Goal: Use online tool/utility: Utilize a website feature to perform a specific function

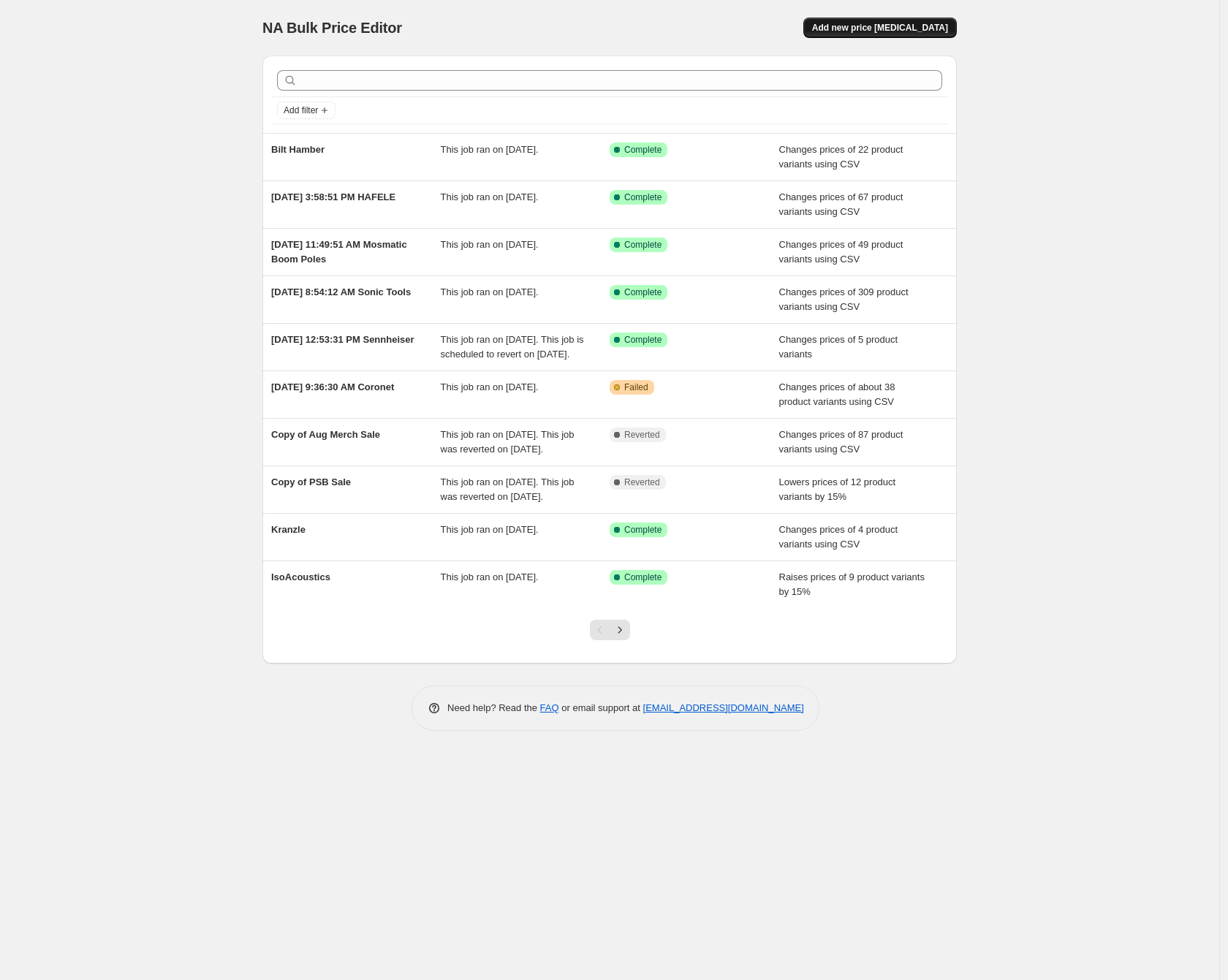
click at [862, 38] on button "Add new price [MEDICAL_DATA]" at bounding box center [880, 28] width 153 height 20
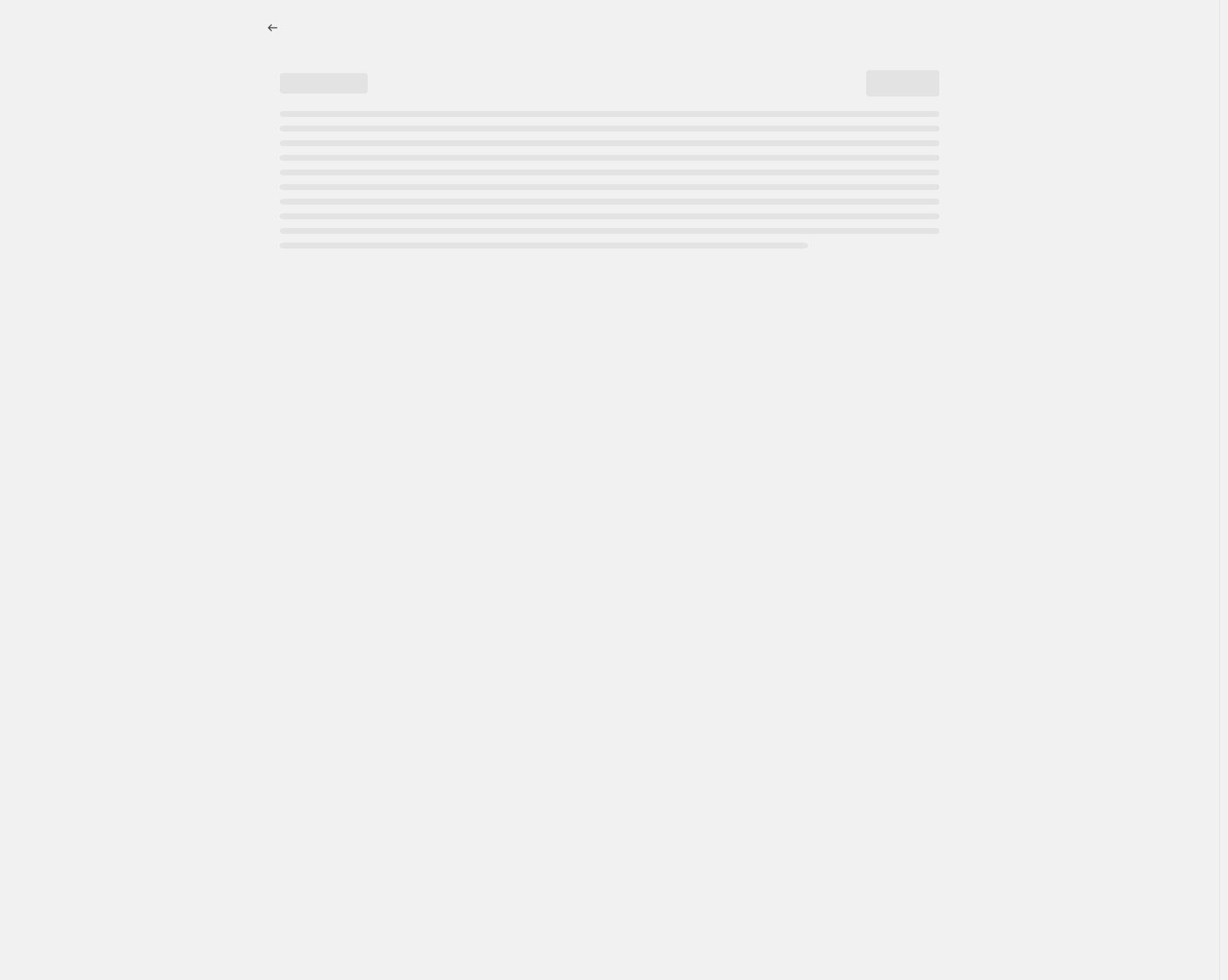
select select "percentage"
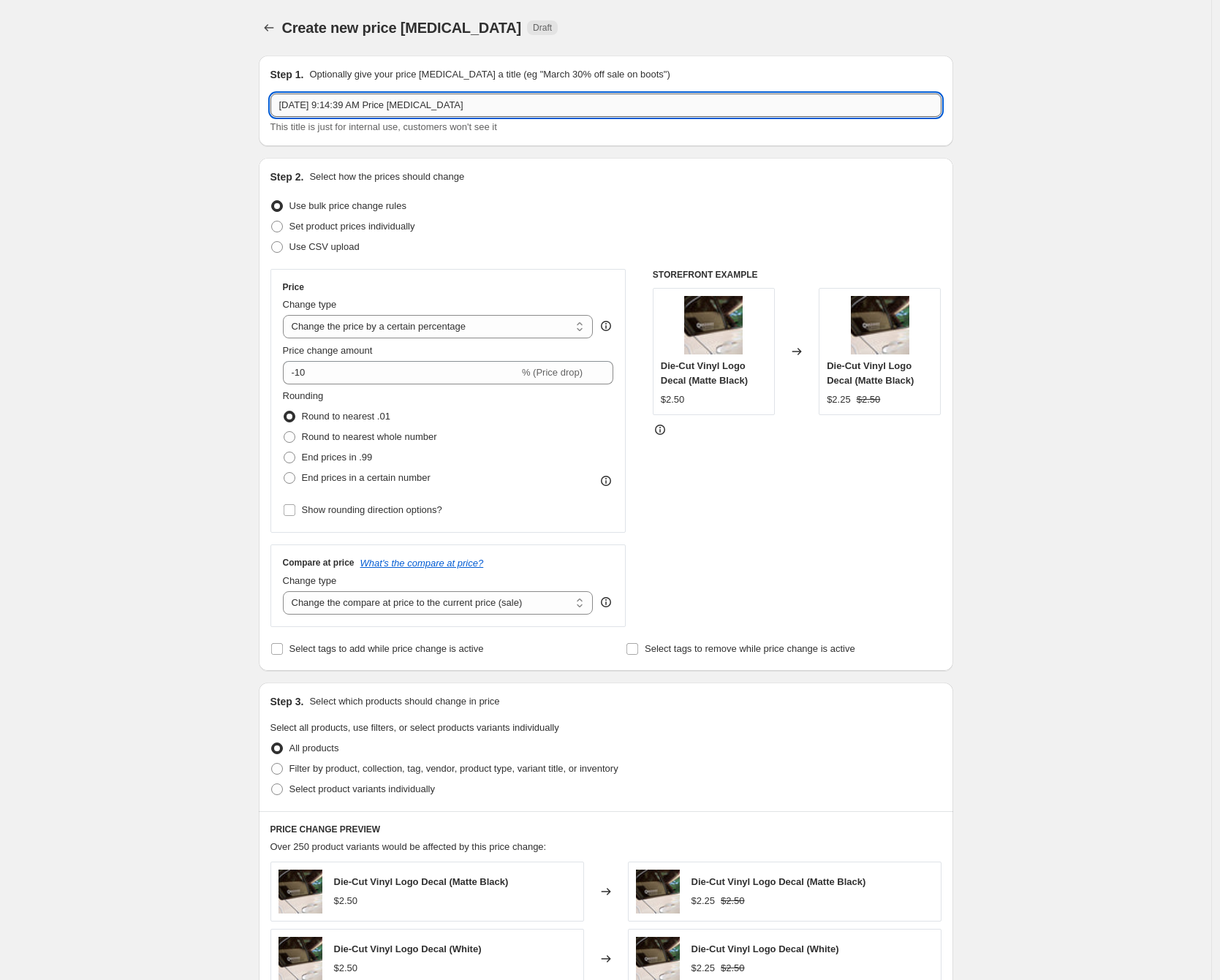
click at [356, 107] on input "[DATE] 9:14:39 AM Price [MEDICAL_DATA]" at bounding box center [606, 105] width 671 height 24
click at [356, 108] on input "[DATE] 9:14:39 AM Price [MEDICAL_DATA]" at bounding box center [606, 105] width 671 height 24
type input "DMF"
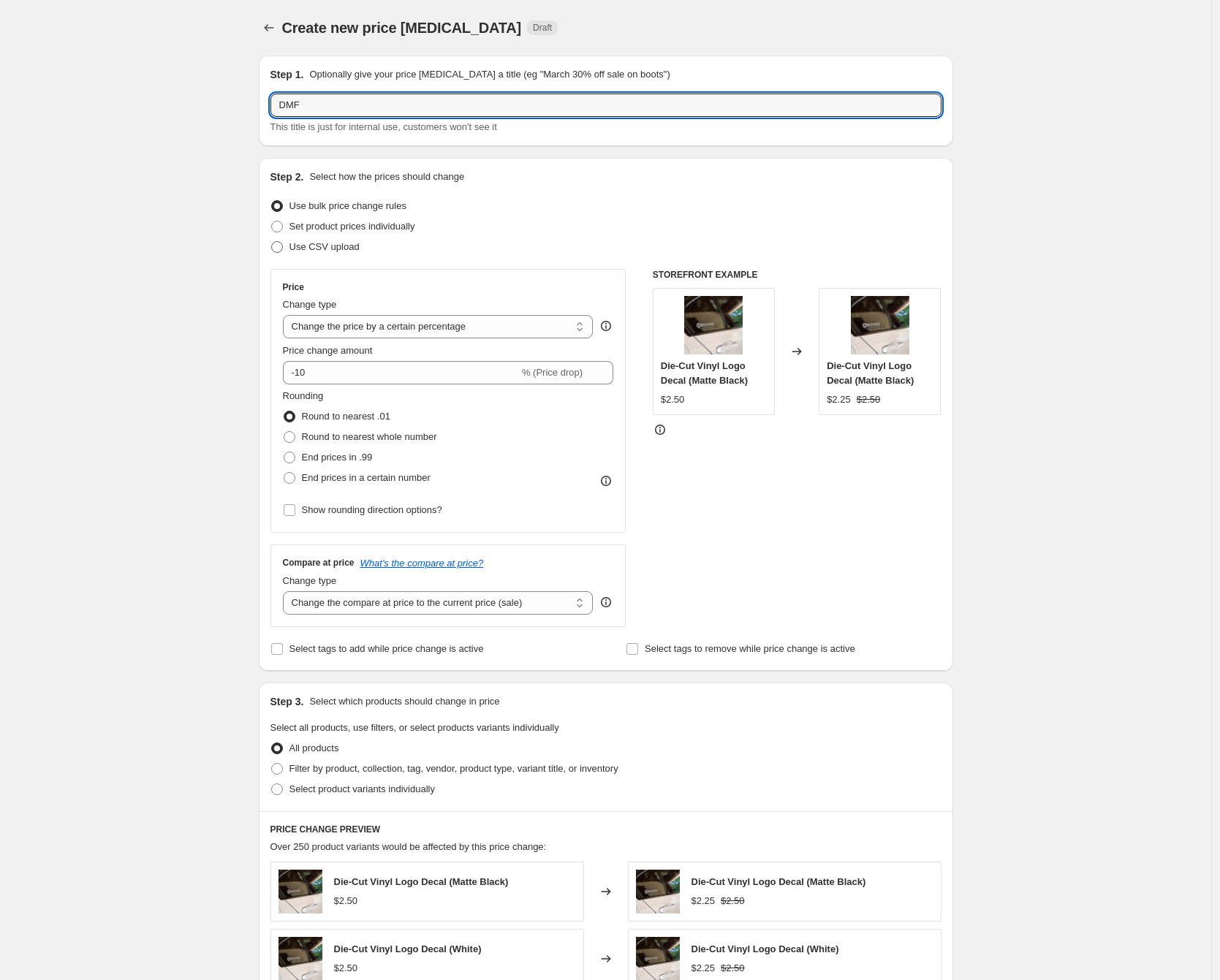
click at [315, 250] on span "Use CSV upload" at bounding box center [325, 246] width 70 height 11
click at [272, 242] on input "Use CSV upload" at bounding box center [272, 241] width 1 height 1
radio input "true"
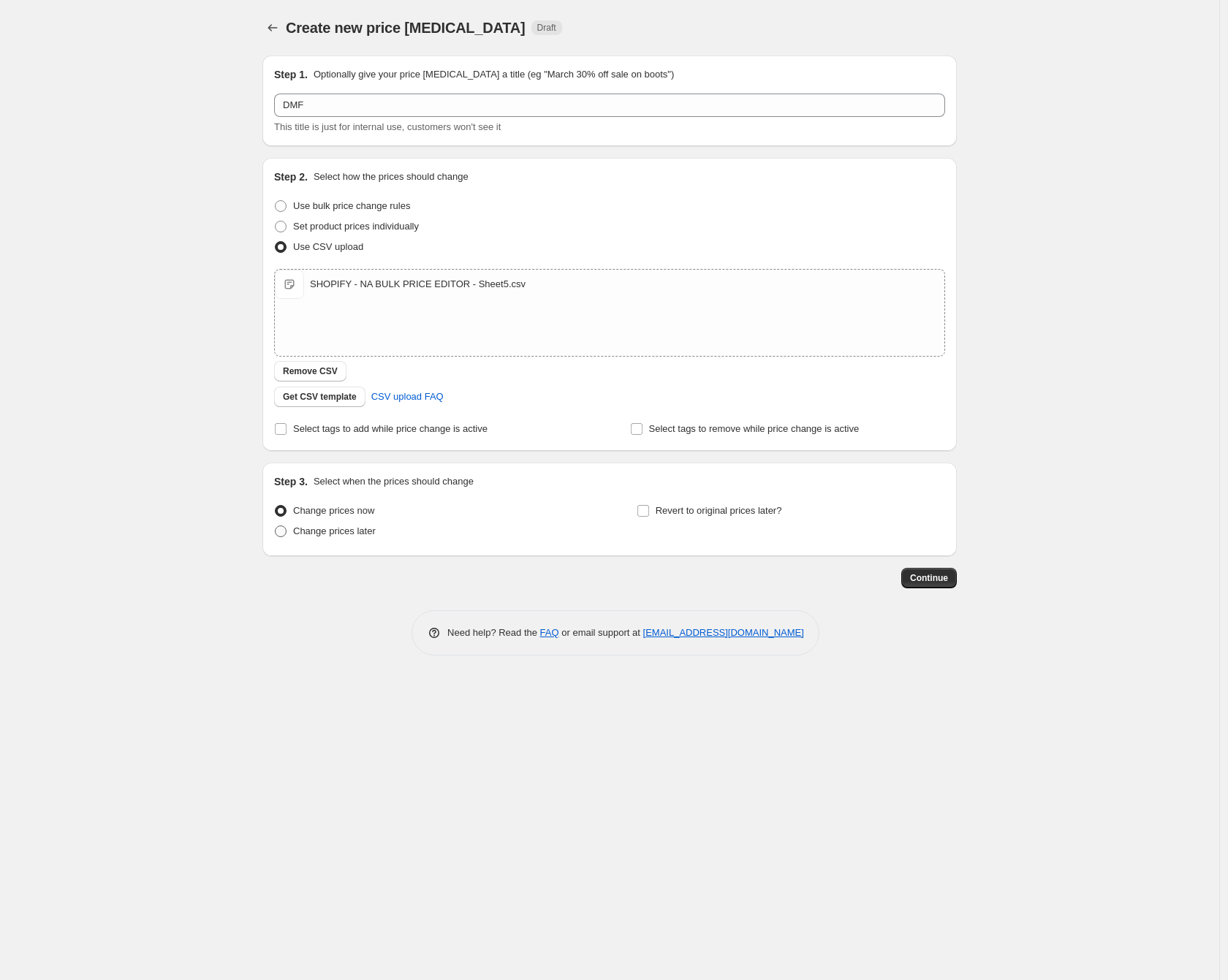
click at [362, 536] on span "Change prices later" at bounding box center [334, 530] width 82 height 11
click at [276, 526] on input "Change prices later" at bounding box center [275, 525] width 1 height 1
radio input "true"
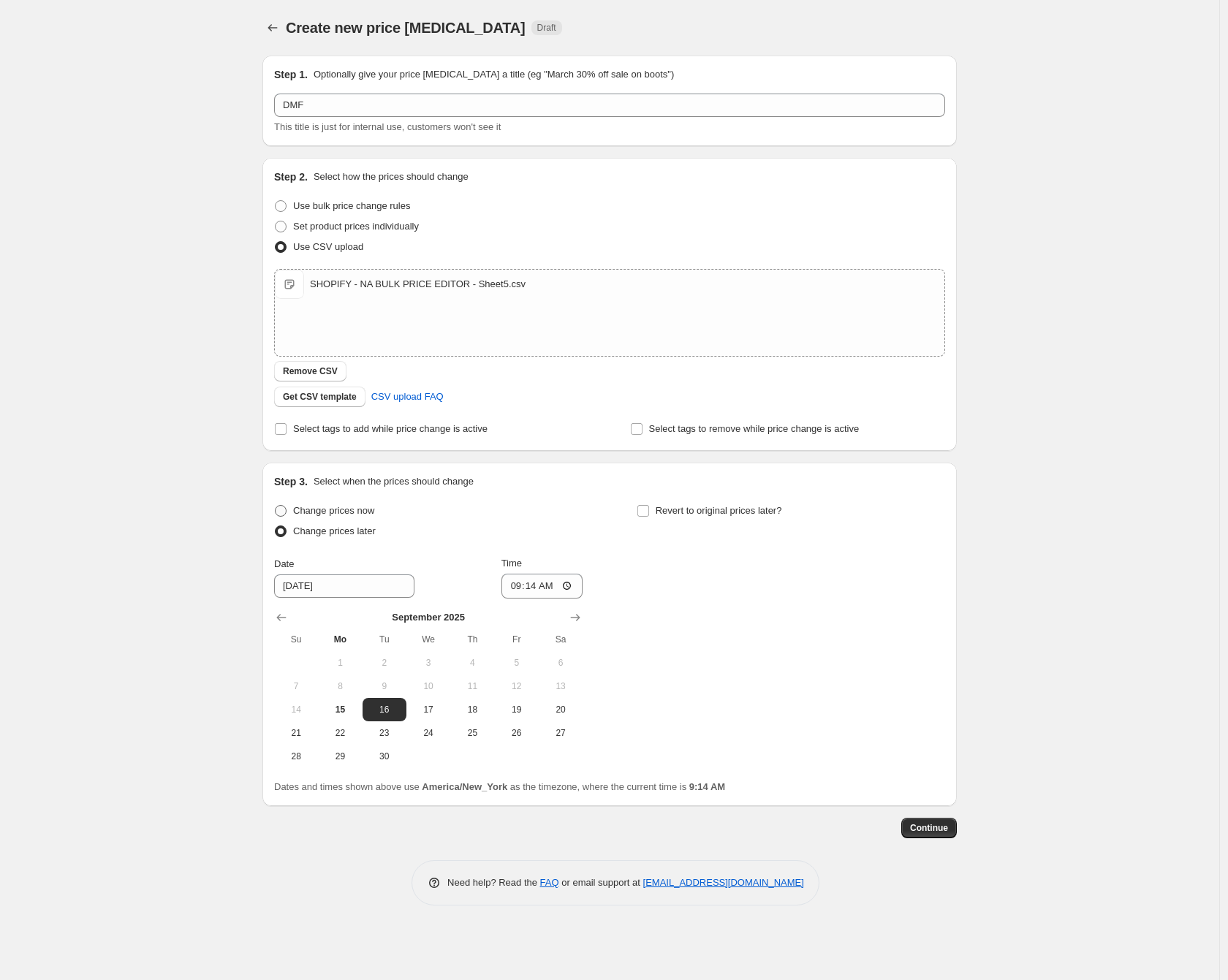
click at [350, 506] on span "Change prices now" at bounding box center [333, 510] width 81 height 11
click at [276, 505] on input "Change prices now" at bounding box center [275, 505] width 1 height 1
radio input "true"
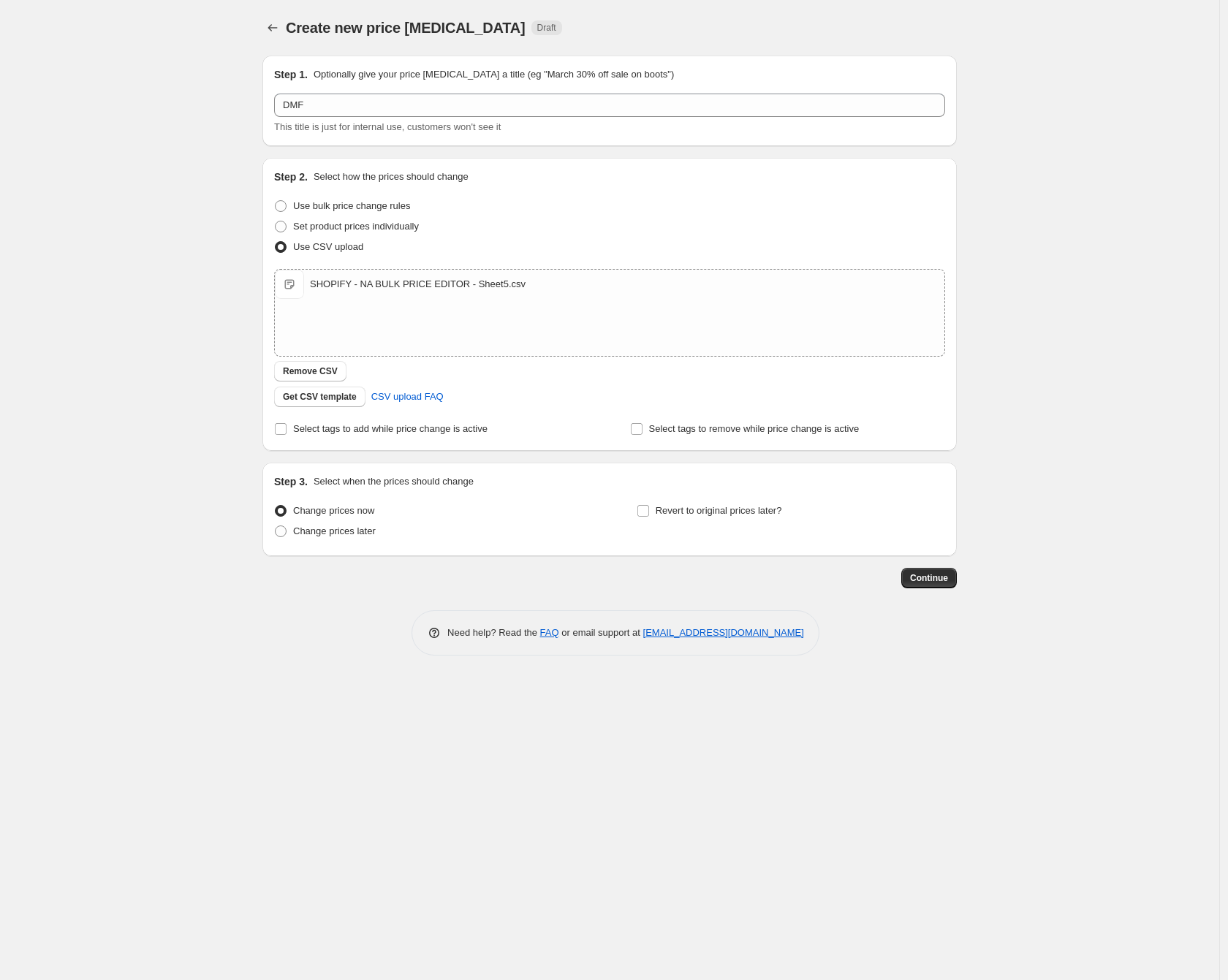
click at [117, 507] on div "Create new price [MEDICAL_DATA]. This page is ready Create new price [MEDICAL_D…" at bounding box center [609, 490] width 1219 height 980
click at [925, 577] on span "Continue" at bounding box center [929, 578] width 38 height 11
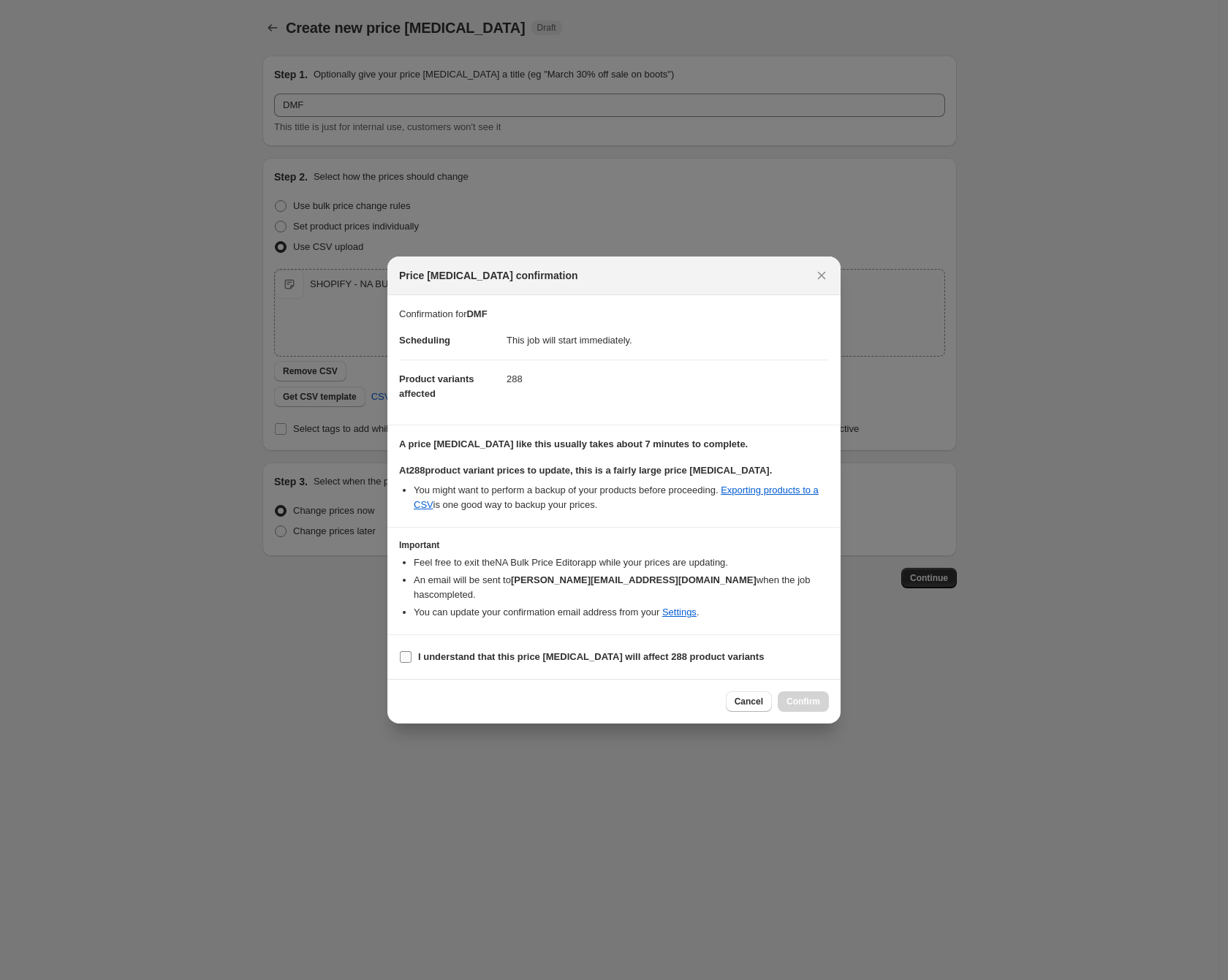
click at [628, 656] on span "I understand that this price [MEDICAL_DATA] will affect 288 product variants" at bounding box center [591, 657] width 346 height 15
click at [412, 656] on input "I understand that this price [MEDICAL_DATA] will affect 288 product variants" at bounding box center [405, 657] width 11 height 11
checkbox input "true"
click at [787, 695] on span "Confirm" at bounding box center [802, 701] width 33 height 11
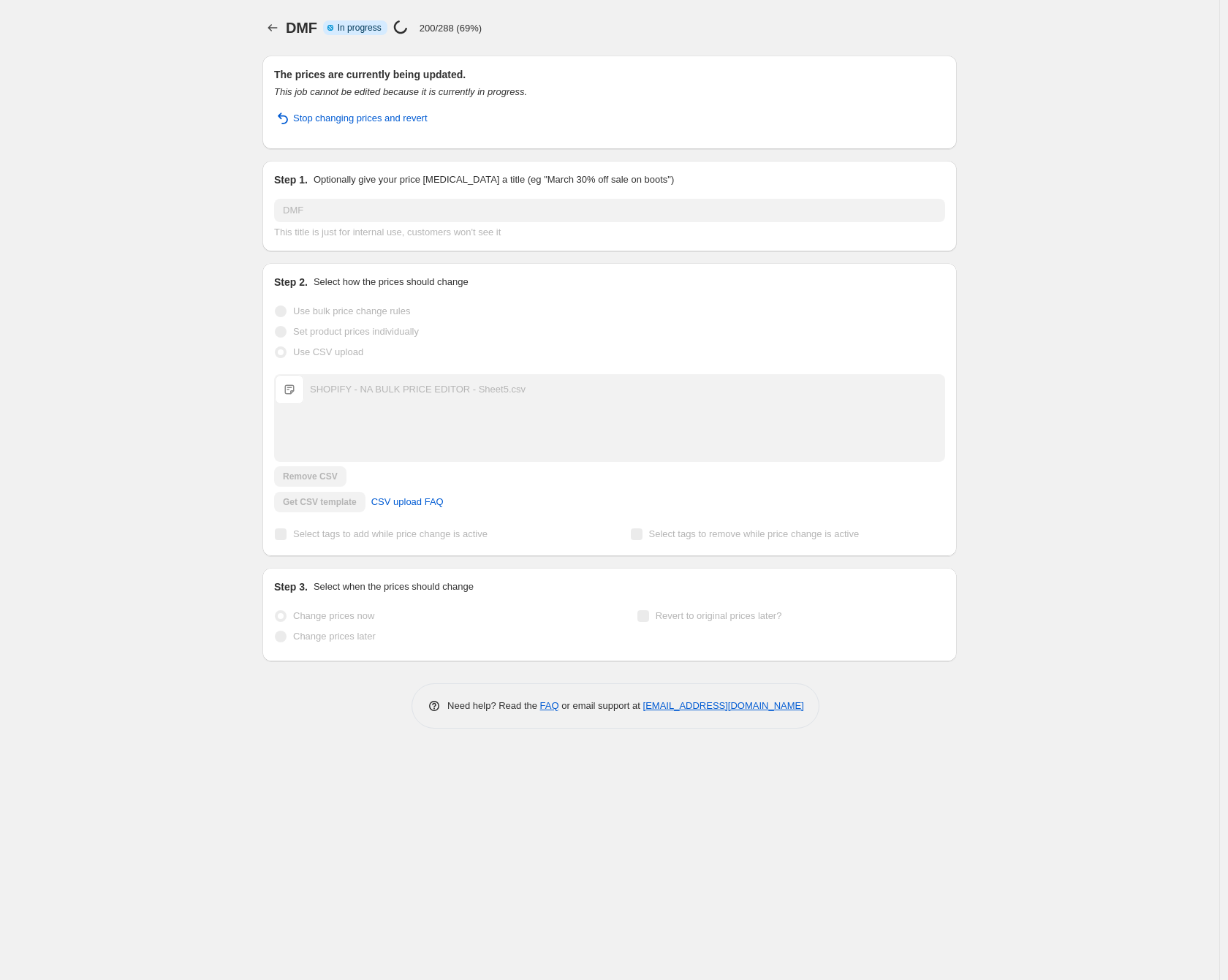
click at [169, 464] on div "DMF. This page is ready DMF Info Partially complete In progress Price [MEDICAL_…" at bounding box center [609, 490] width 1219 height 980
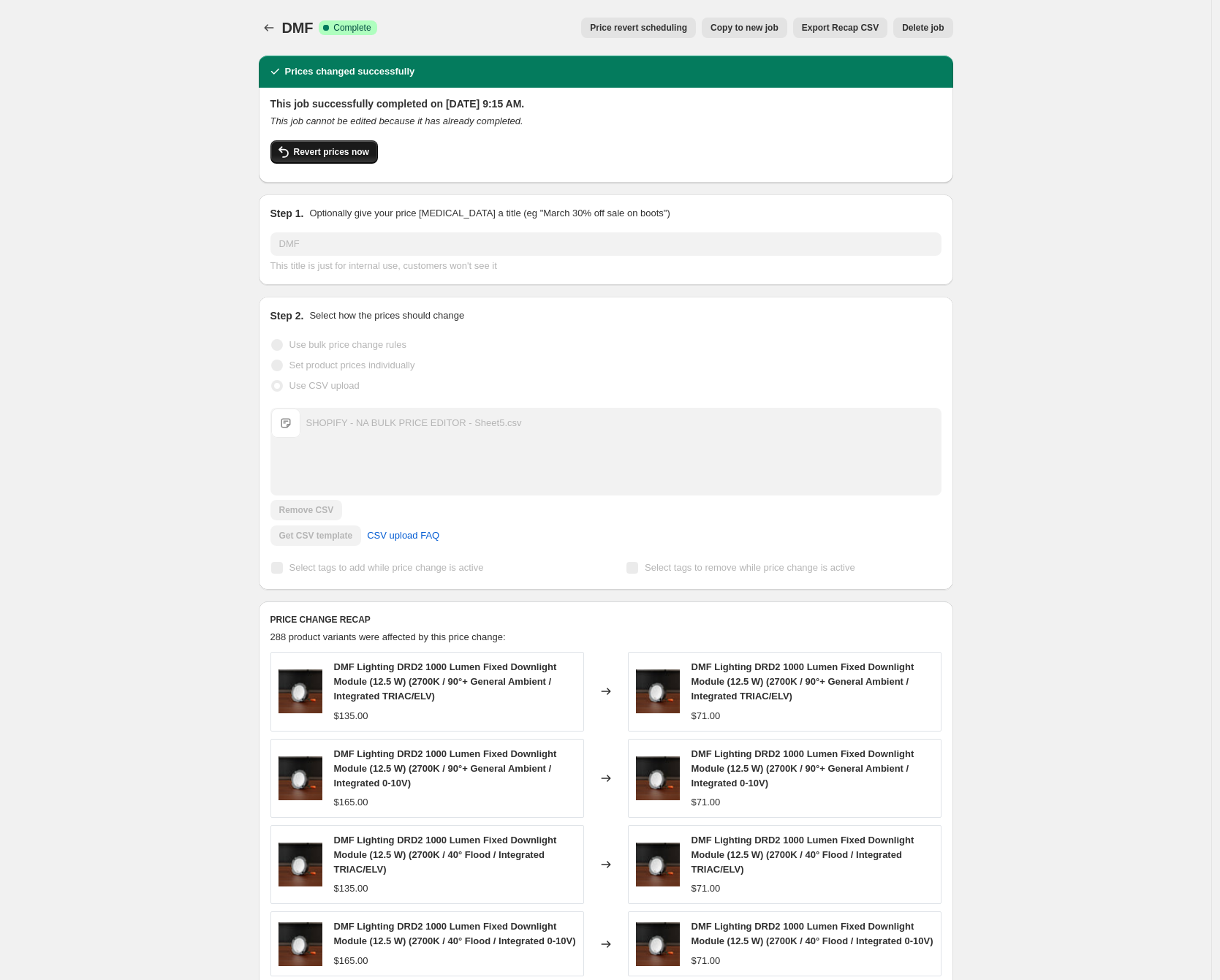
click at [330, 156] on span "Revert prices now" at bounding box center [331, 152] width 75 height 11
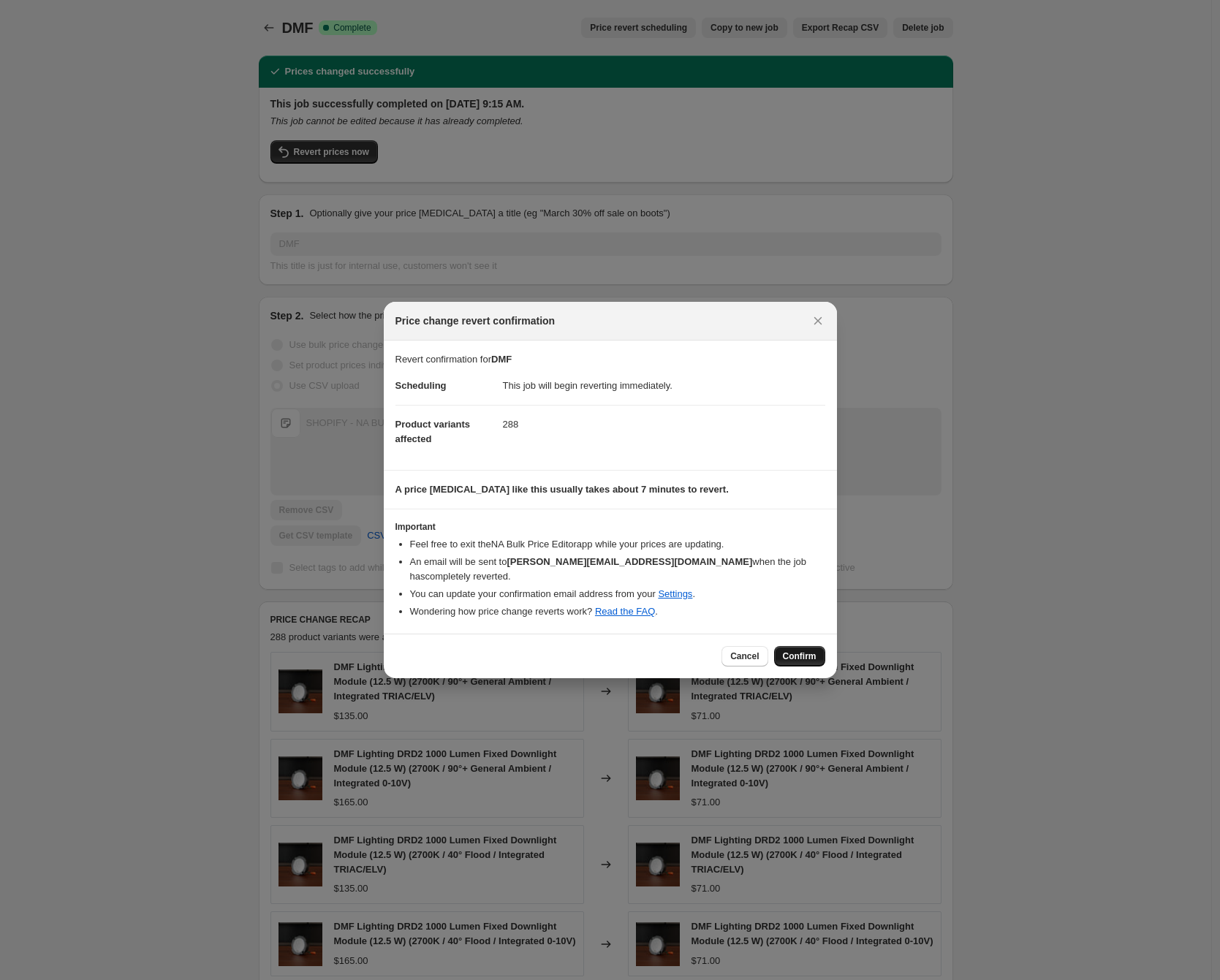
click at [797, 646] on button "Confirm" at bounding box center [799, 656] width 51 height 20
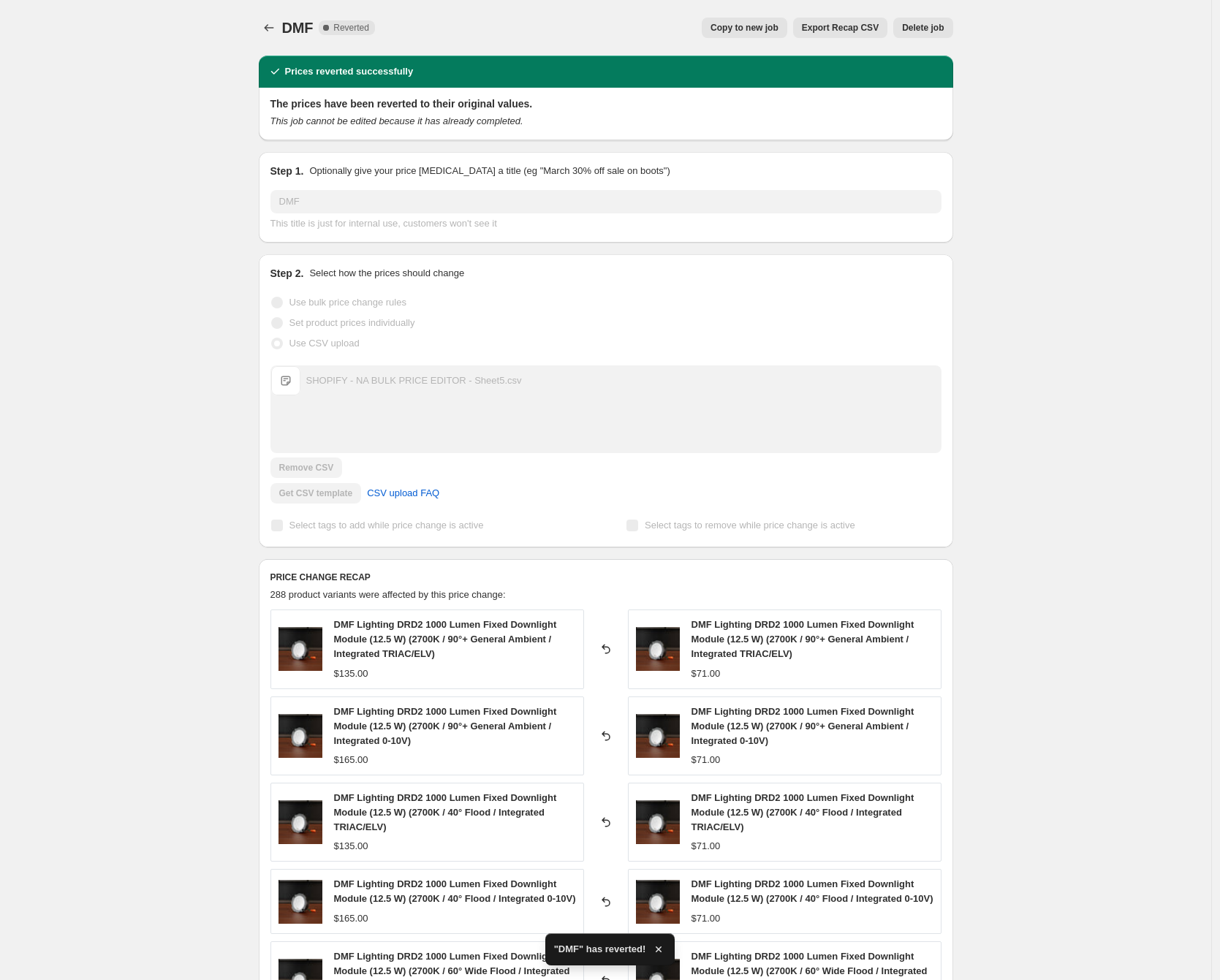
click at [952, 24] on button "Delete job" at bounding box center [922, 28] width 60 height 20
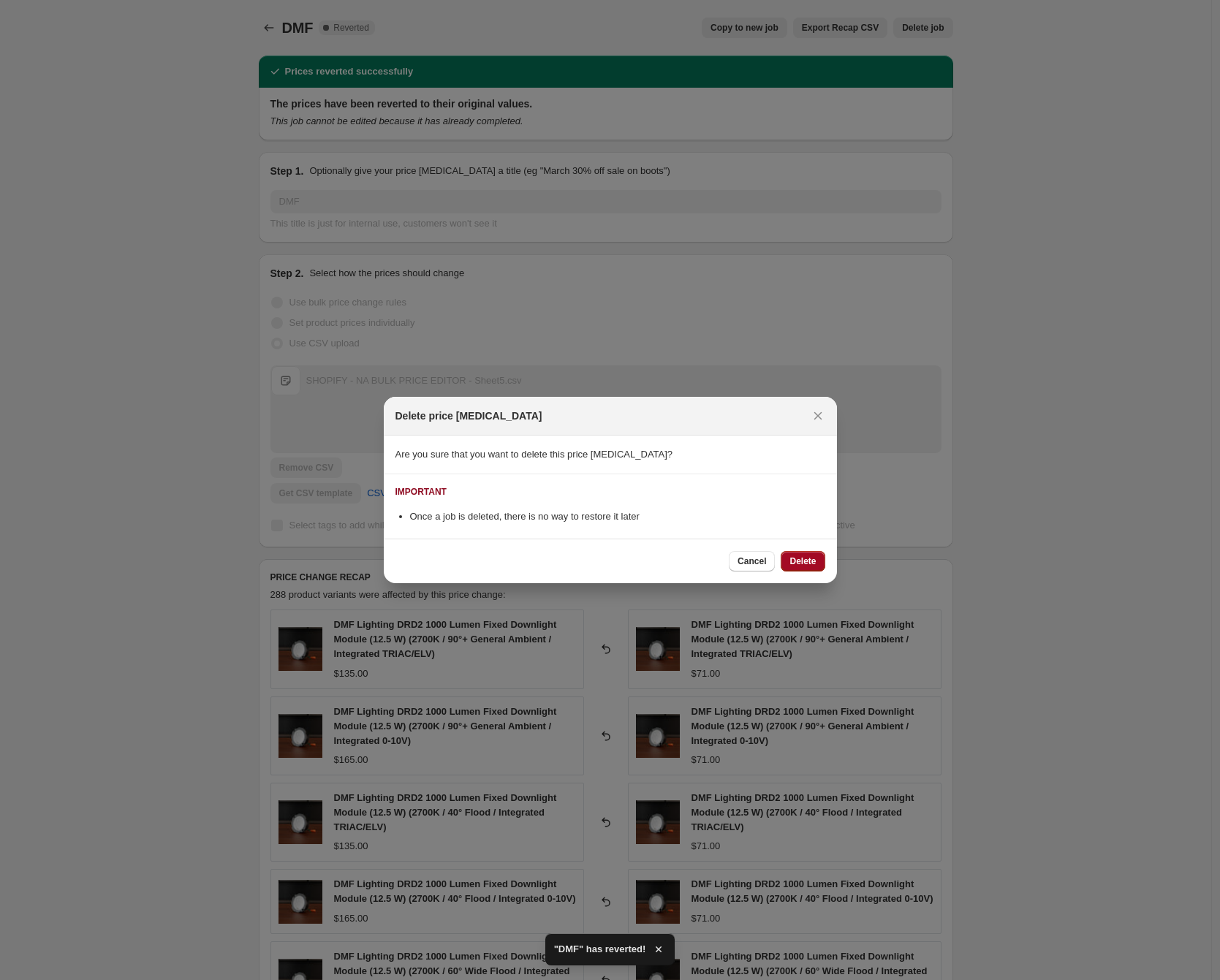
click at [810, 571] on button "Delete" at bounding box center [802, 561] width 44 height 20
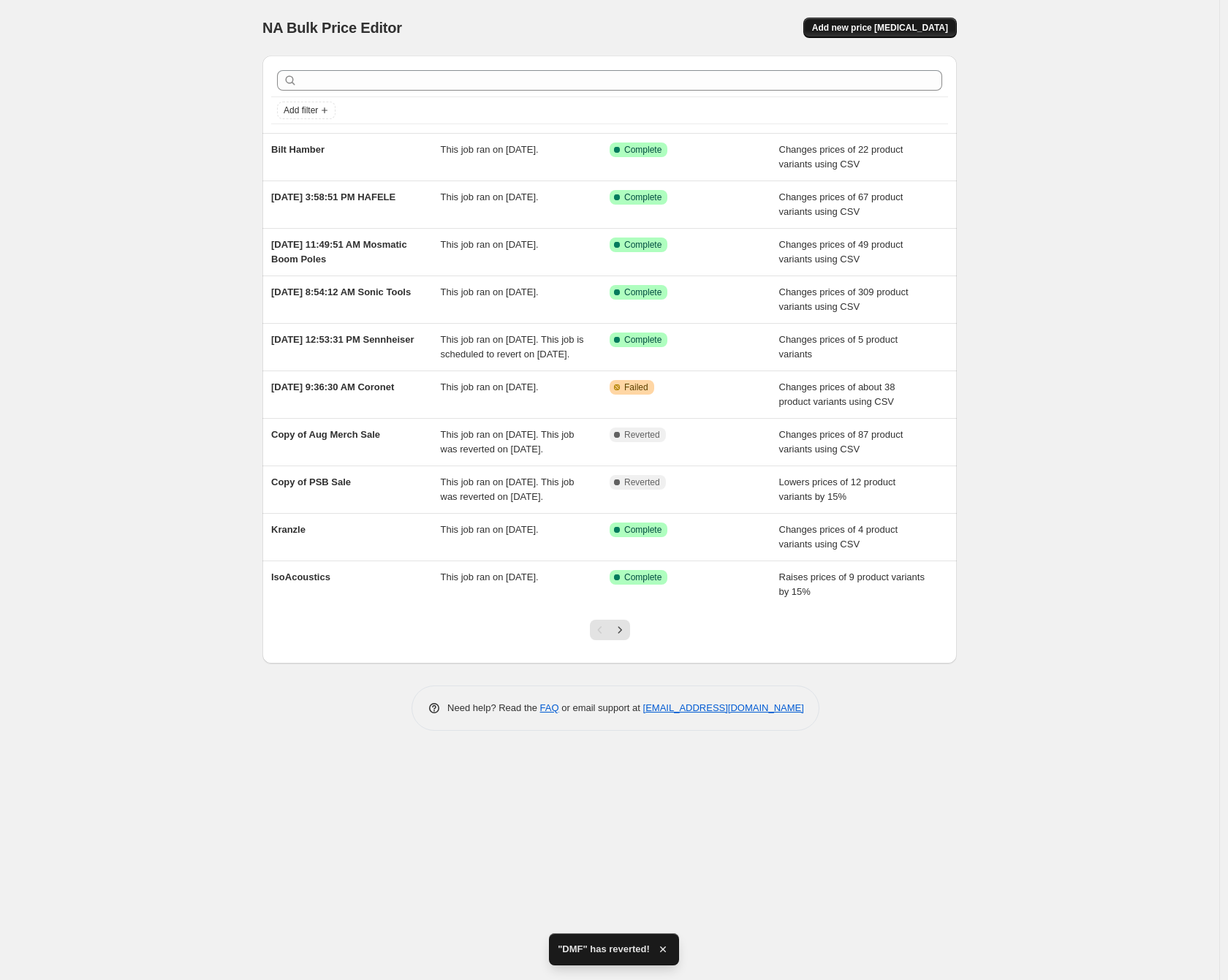
click at [928, 24] on span "Add new price [MEDICAL_DATA]" at bounding box center [880, 28] width 136 height 11
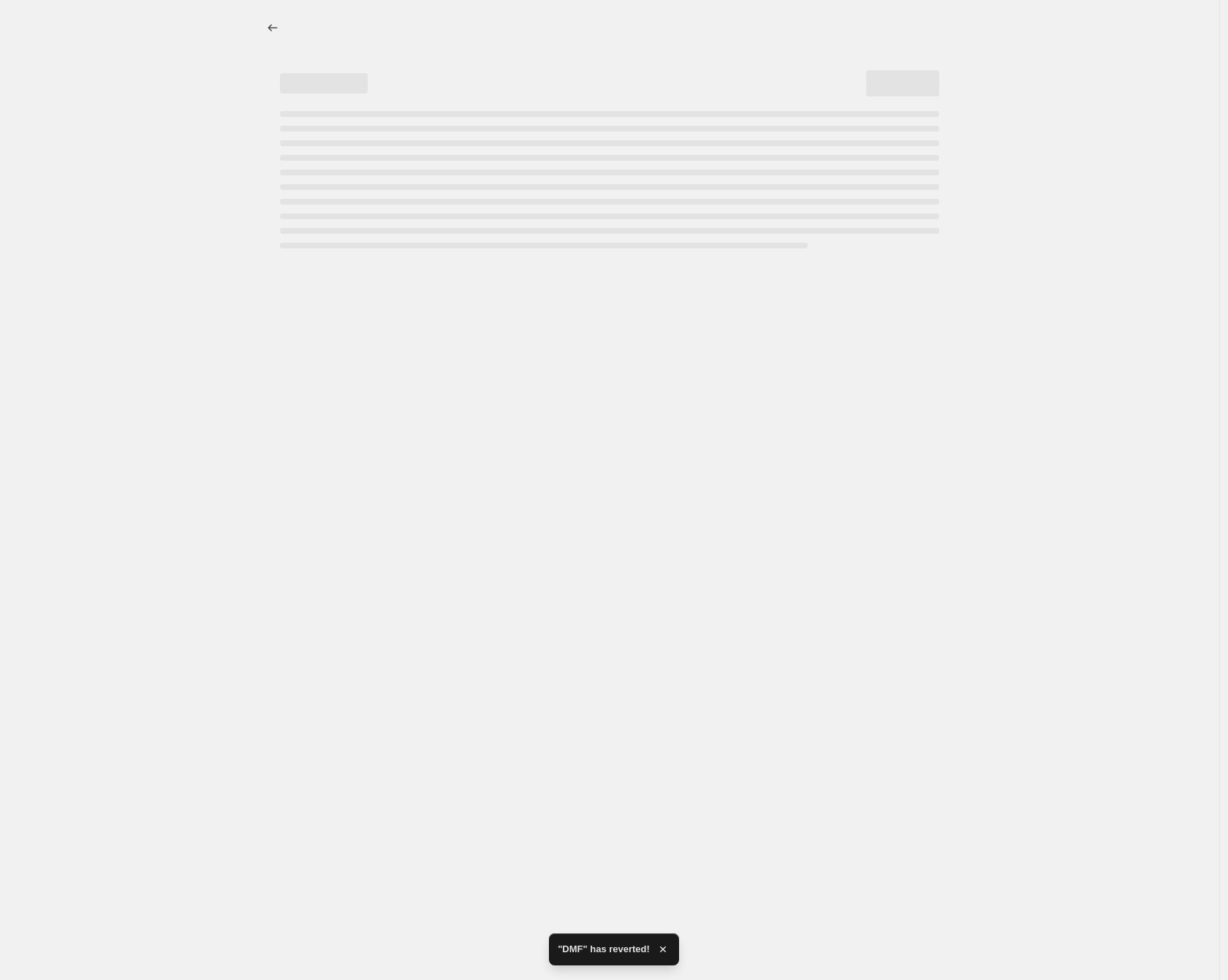
select select "percentage"
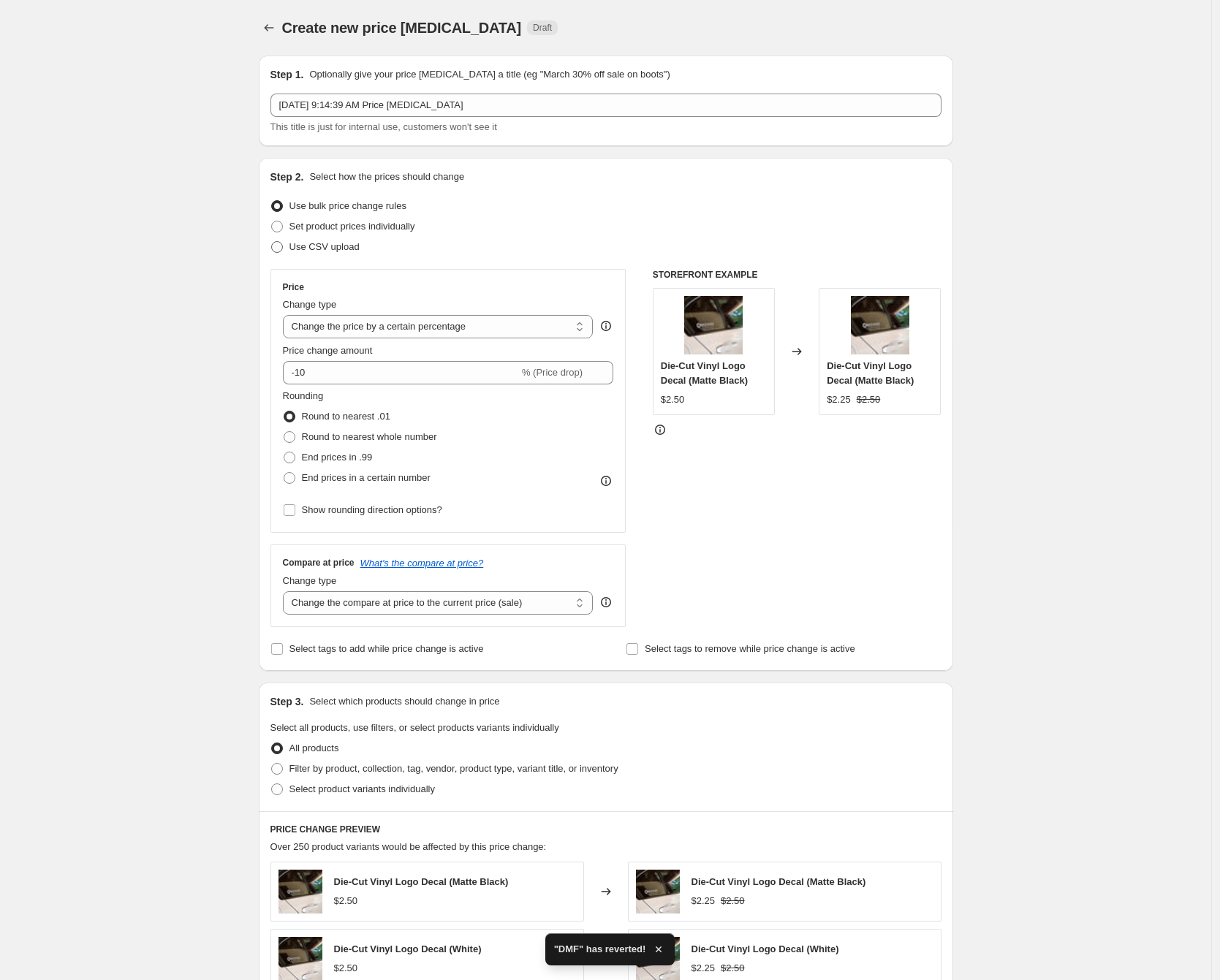
click at [358, 254] on span "Use CSV upload" at bounding box center [325, 247] width 70 height 15
click at [272, 242] on input "Use CSV upload" at bounding box center [272, 241] width 1 height 1
radio input "true"
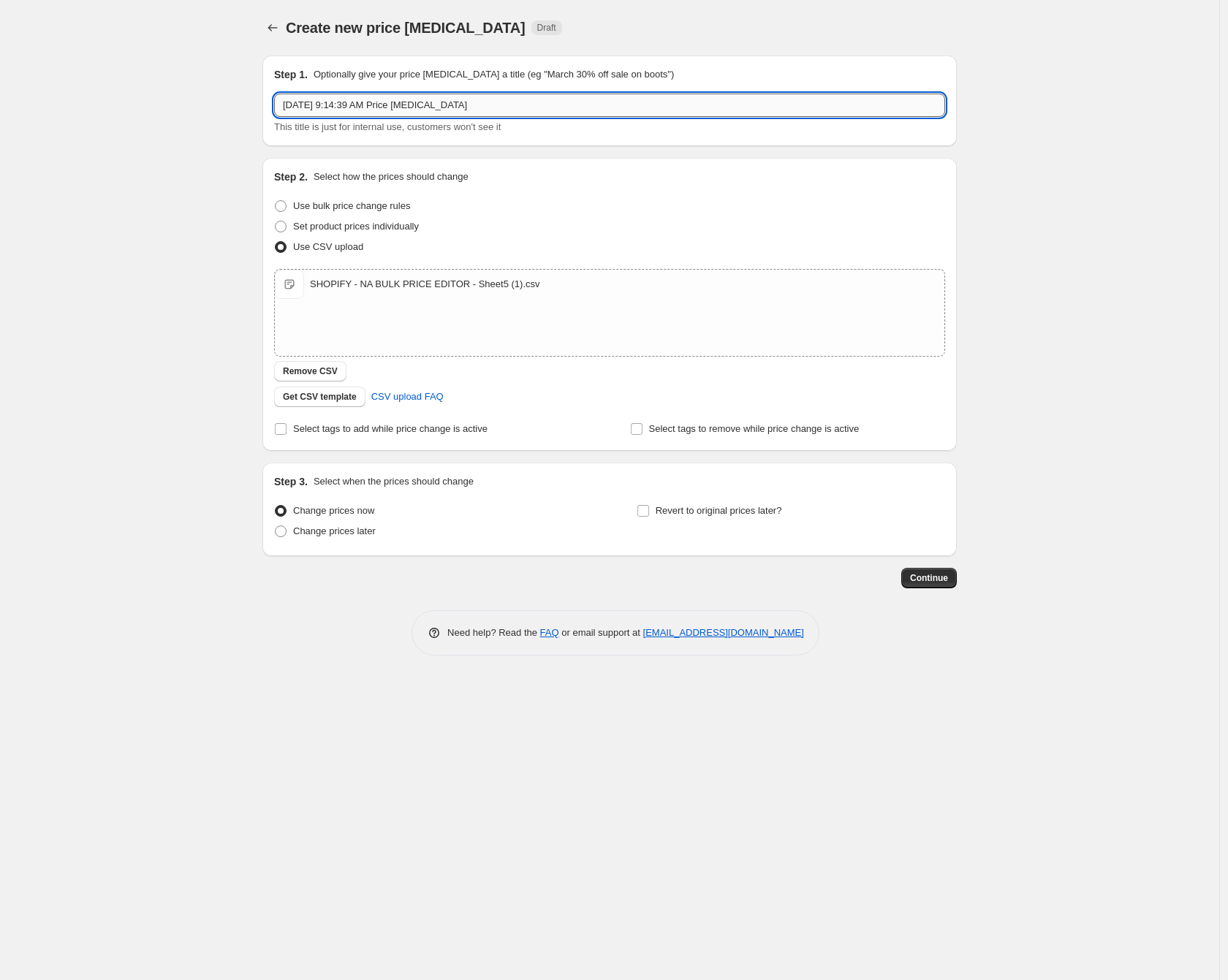
click at [405, 113] on input "[DATE] 9:14:39 AM Price [MEDICAL_DATA]" at bounding box center [609, 105] width 671 height 24
type input "DMF"
click at [135, 347] on div "Create new price [MEDICAL_DATA]. This page is ready Create new price [MEDICAL_D…" at bounding box center [609, 490] width 1219 height 980
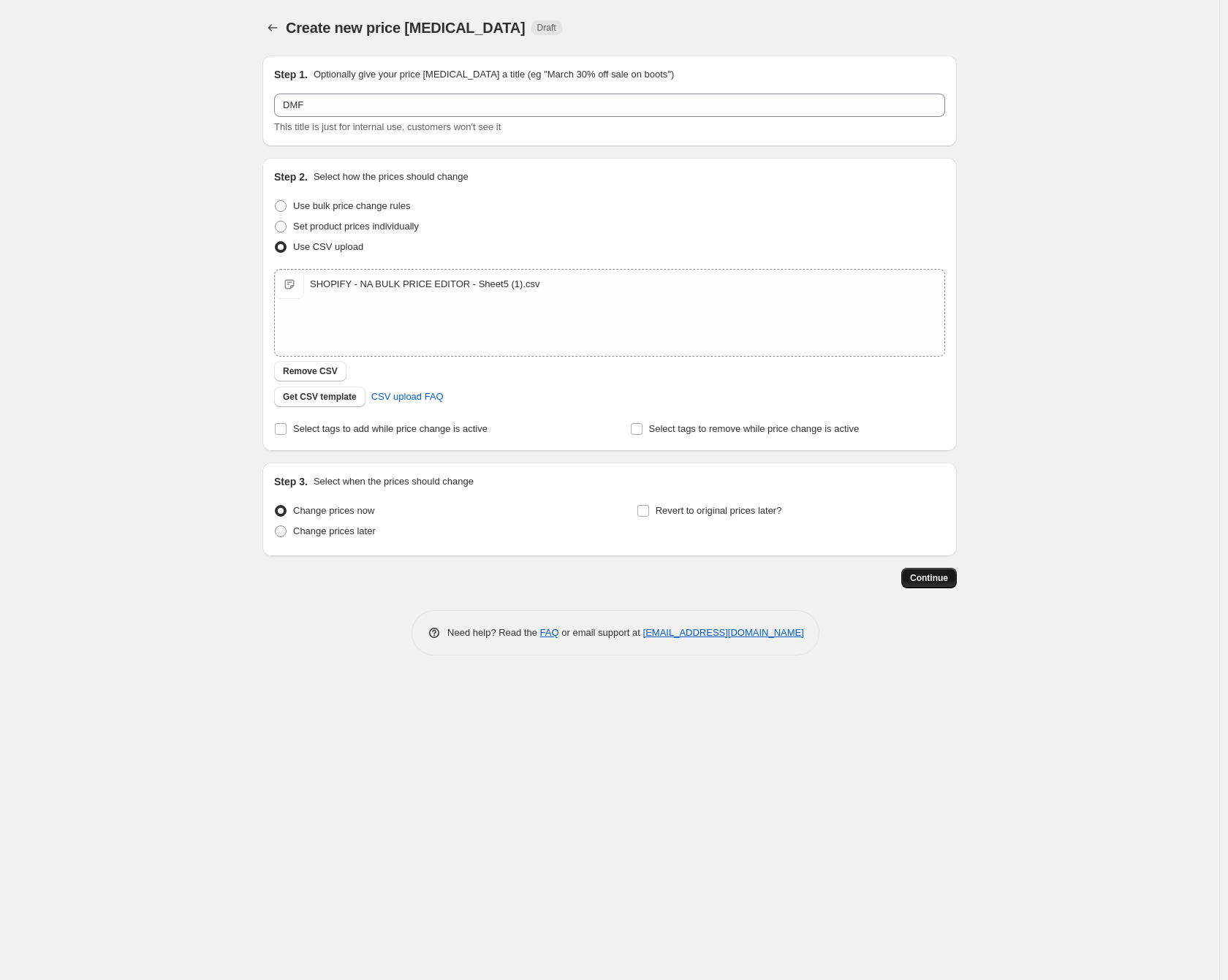
click at [912, 583] on span "Continue" at bounding box center [929, 578] width 38 height 11
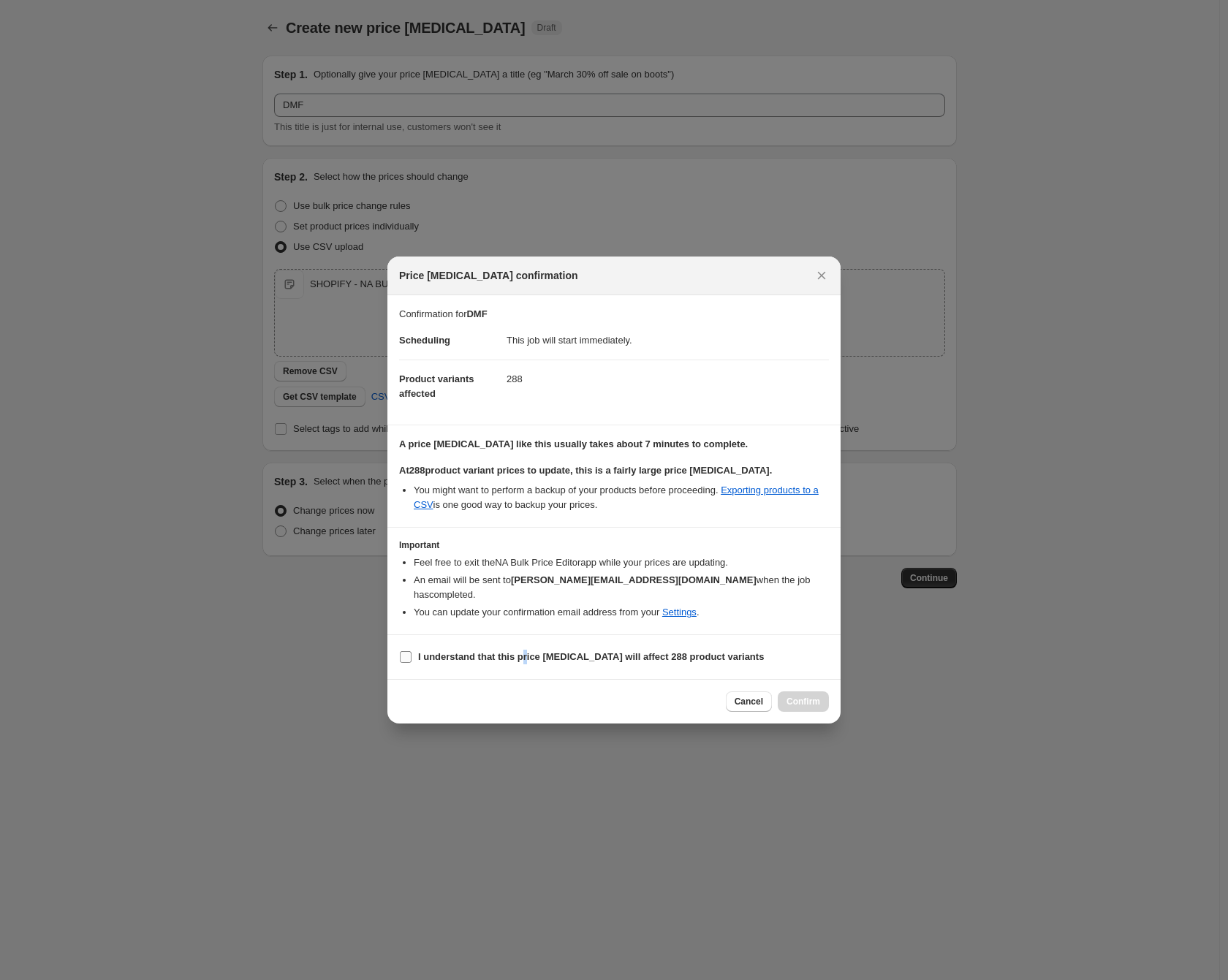
click at [528, 651] on b "I understand that this price [MEDICAL_DATA] will affect 288 product variants" at bounding box center [591, 656] width 346 height 11
click at [647, 651] on b "I understand that this price [MEDICAL_DATA] will affect 288 product variants" at bounding box center [591, 656] width 346 height 11
click at [412, 651] on input "I understand that this price [MEDICAL_DATA] will affect 288 product variants" at bounding box center [405, 657] width 11 height 11
checkbox input "true"
click at [810, 695] on span "Confirm" at bounding box center [802, 701] width 33 height 11
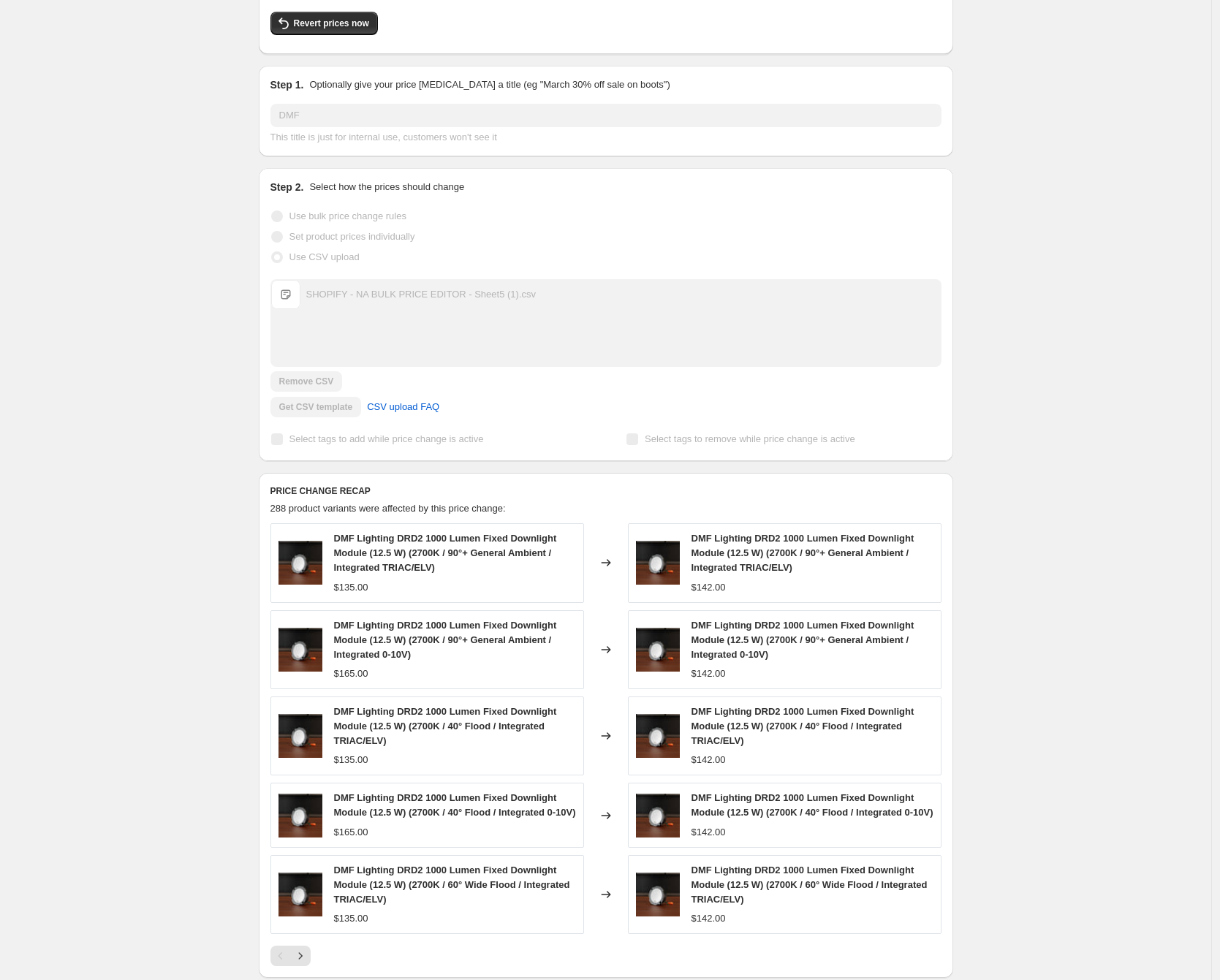
scroll to position [223, 0]
